Goal: Information Seeking & Learning: Check status

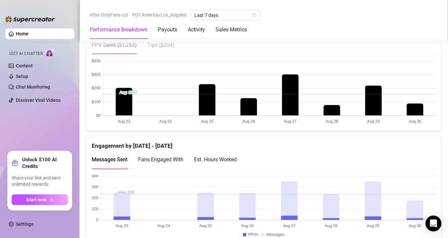
scroll to position [360, 0]
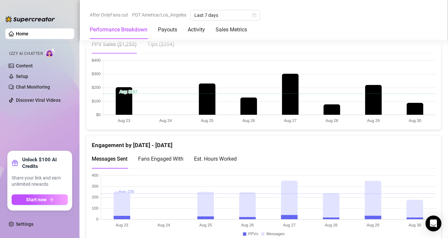
click at [159, 46] on span "Tips ( $204 )" at bounding box center [160, 44] width 27 height 6
click at [128, 43] on span "PPV Sales ( $1,253 )" at bounding box center [114, 44] width 45 height 6
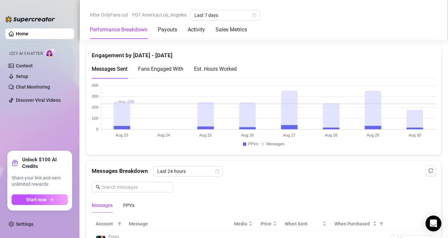
scroll to position [454, 0]
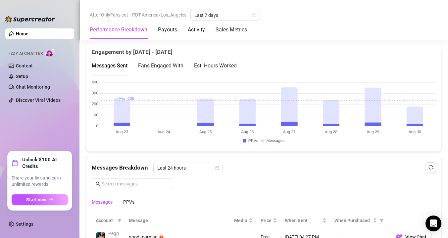
click at [223, 67] on div "Est. Hours Worked" at bounding box center [215, 66] width 43 height 8
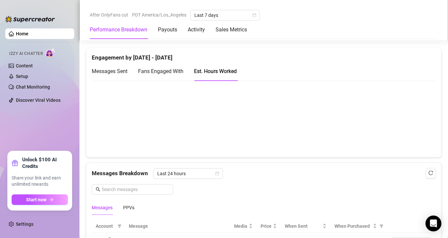
scroll to position [435, 0]
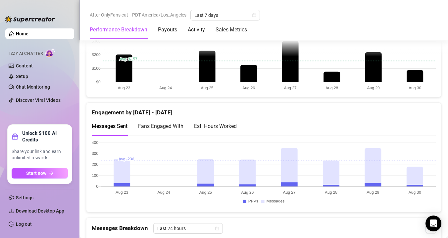
scroll to position [352, 0]
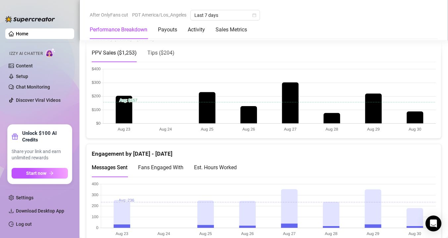
click at [224, 170] on div "Est. Hours Worked" at bounding box center [215, 168] width 43 height 8
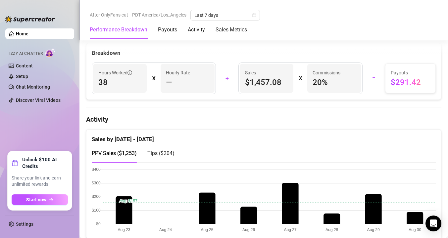
scroll to position [277, 0]
